Goal: Transaction & Acquisition: Purchase product/service

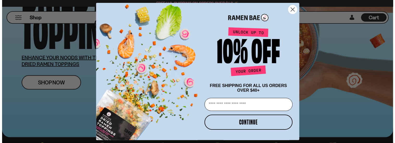
scroll to position [104, 0]
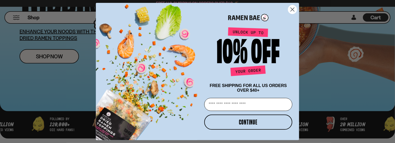
click at [293, 9] on icon "Close dialog" at bounding box center [292, 10] width 4 height 4
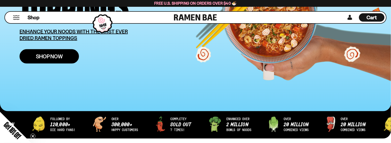
click at [47, 58] on span "Shop Now" at bounding box center [49, 56] width 27 height 5
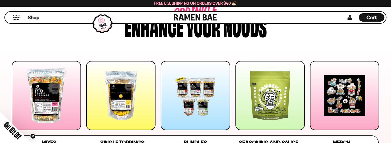
scroll to position [52, 0]
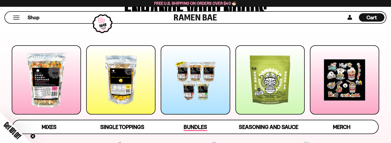
click at [197, 126] on span "Bundles" at bounding box center [194, 127] width 23 height 7
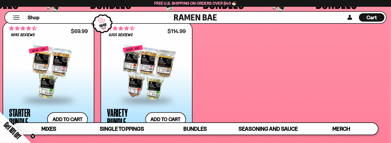
scroll to position [1082, 0]
